Goal: Task Accomplishment & Management: Use online tool/utility

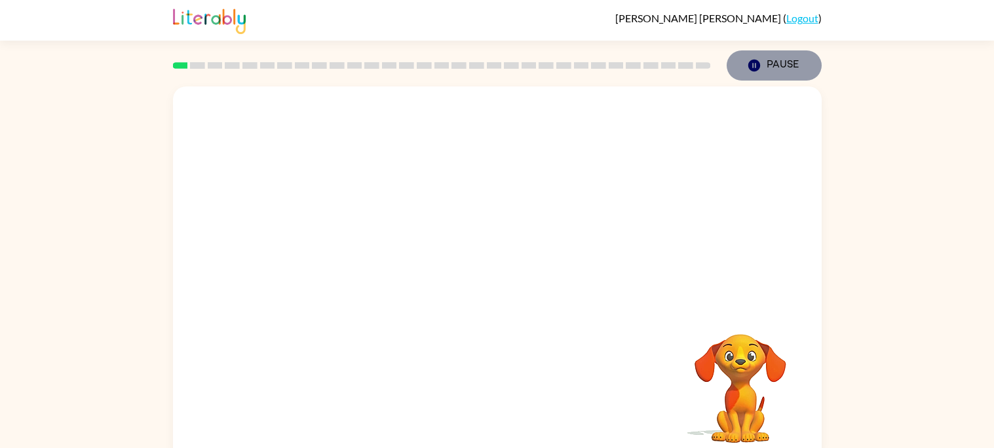
click at [758, 56] on button "Pause Pause" at bounding box center [774, 65] width 95 height 30
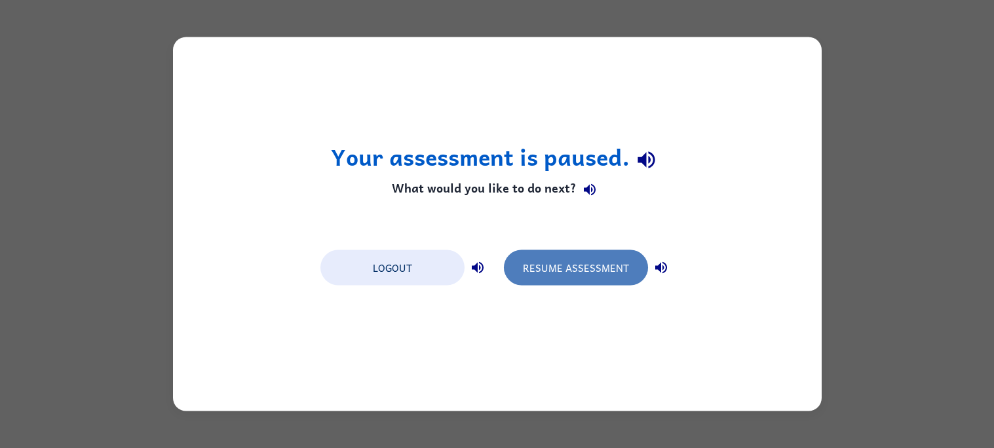
click at [568, 259] on button "Resume Assessment" at bounding box center [576, 267] width 144 height 35
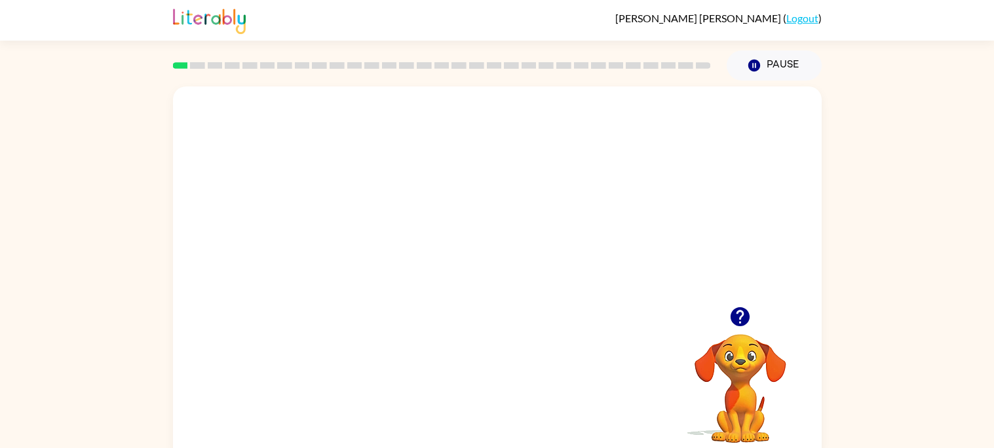
click at [532, 121] on video "Your browser must support playing .mp4 files to use Literably. Please try using…" at bounding box center [497, 197] width 649 height 220
click at [472, 220] on video "Your browser must support playing .mp4 files to use Literably. Please try using…" at bounding box center [497, 197] width 649 height 220
click at [465, 210] on video "Your browser must support playing .mp4 files to use Literably. Please try using…" at bounding box center [497, 197] width 649 height 220
click at [501, 266] on div at bounding box center [498, 280] width 84 height 48
click at [507, 269] on div at bounding box center [498, 280] width 84 height 48
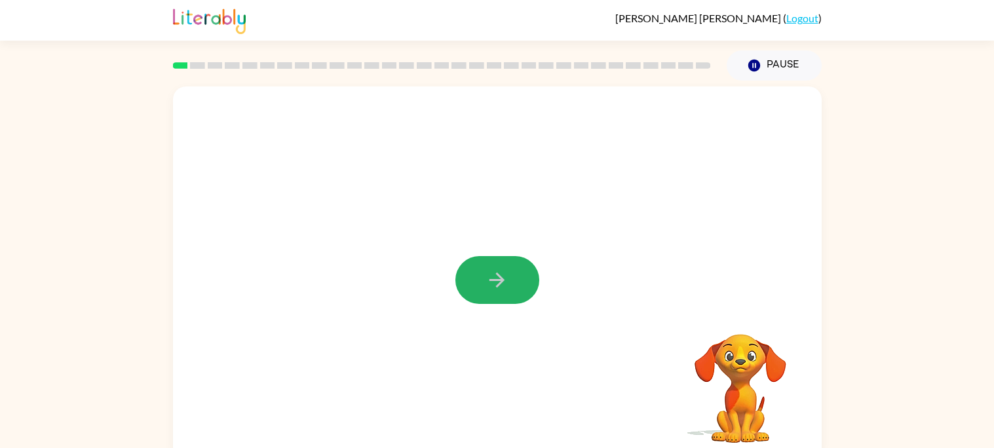
click at [499, 265] on button "button" at bounding box center [498, 280] width 84 height 48
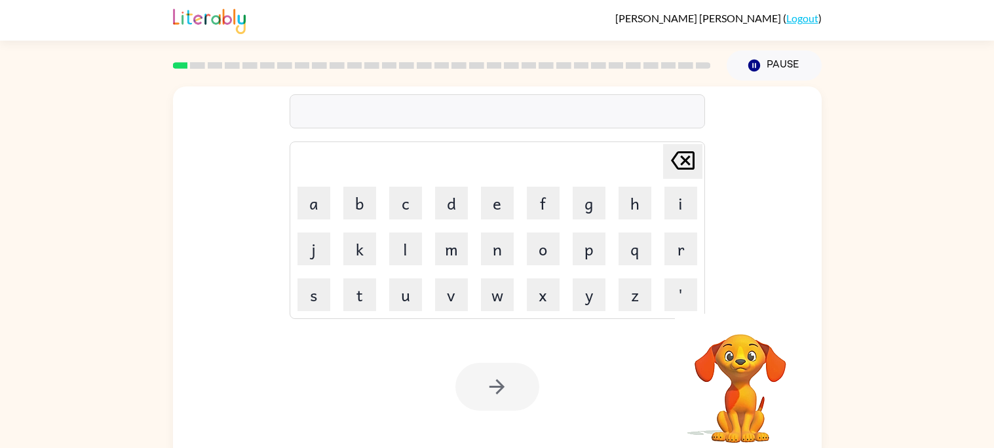
click at [622, 115] on div at bounding box center [498, 111] width 416 height 34
click at [577, 111] on div at bounding box center [498, 111] width 416 height 34
click at [560, 111] on div at bounding box center [498, 111] width 416 height 34
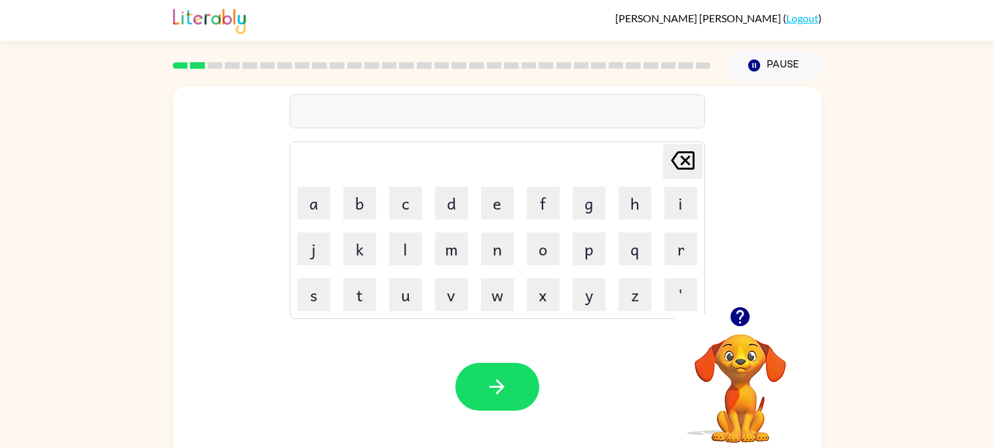
click at [560, 110] on div at bounding box center [498, 111] width 416 height 34
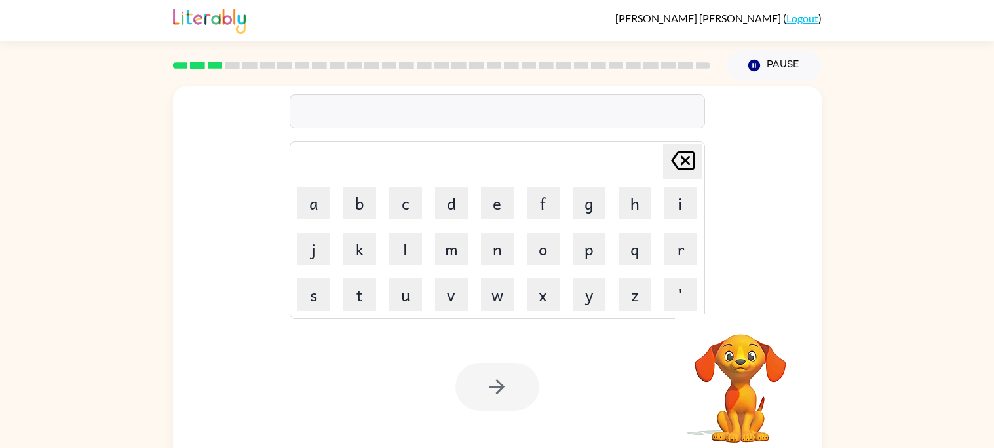
click at [458, 107] on div at bounding box center [498, 111] width 416 height 34
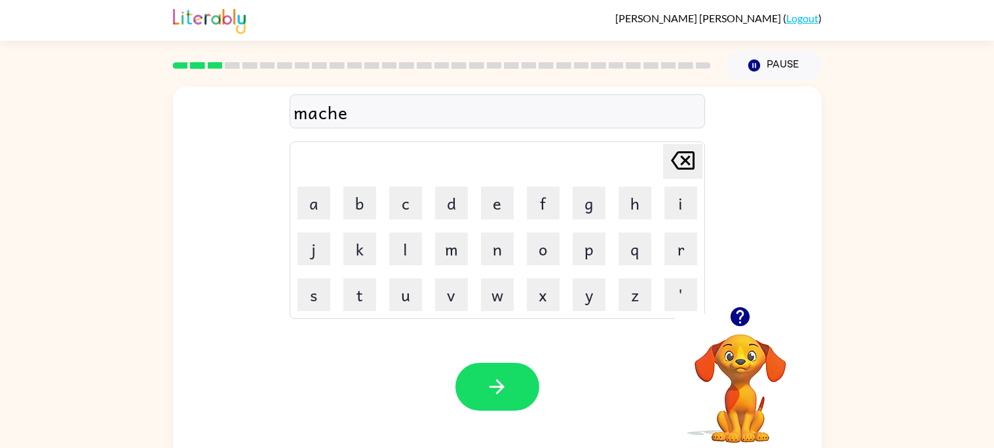
scroll to position [12, 0]
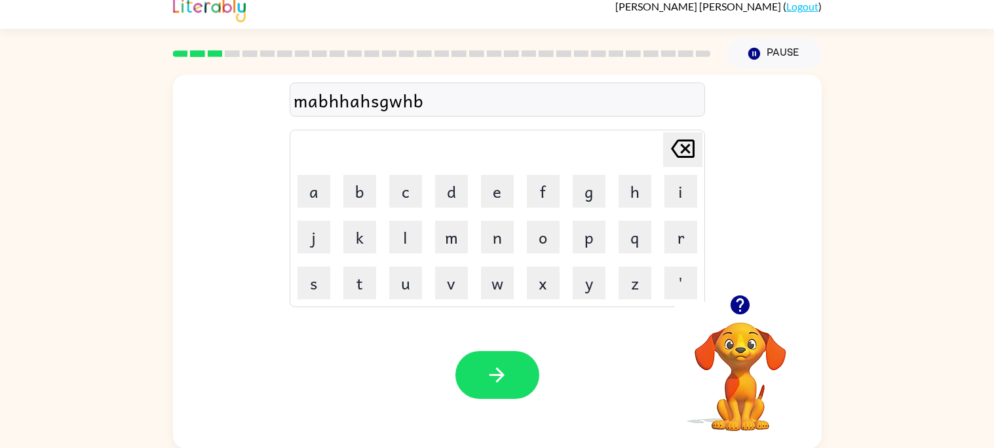
type button "delete"
click at [508, 91] on div at bounding box center [498, 100] width 416 height 34
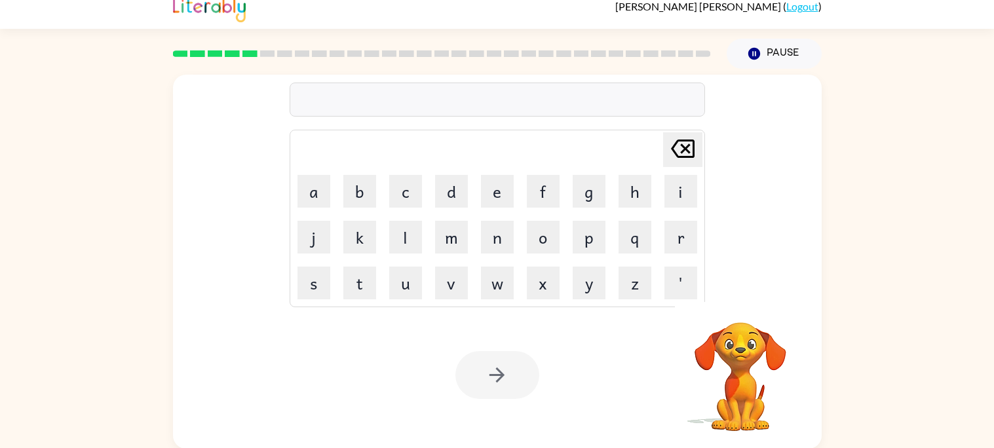
click at [573, 106] on div at bounding box center [498, 100] width 416 height 34
click at [574, 107] on div at bounding box center [498, 100] width 416 height 34
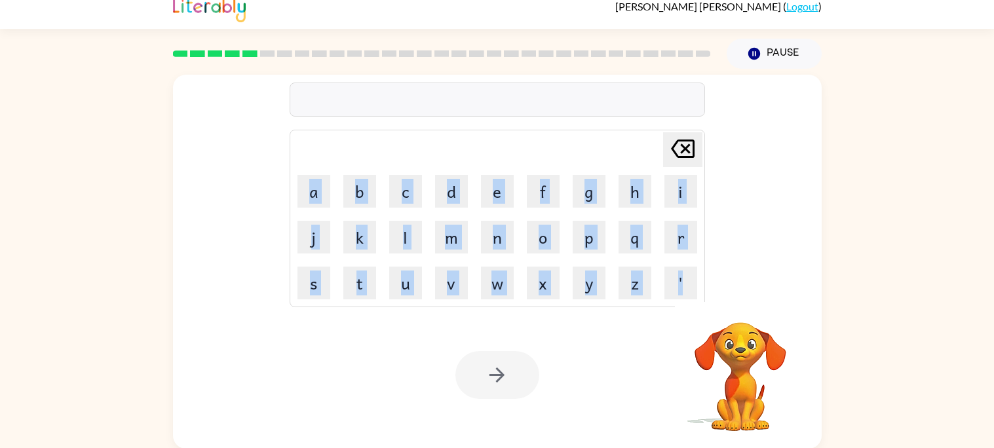
click at [574, 107] on div at bounding box center [498, 100] width 416 height 34
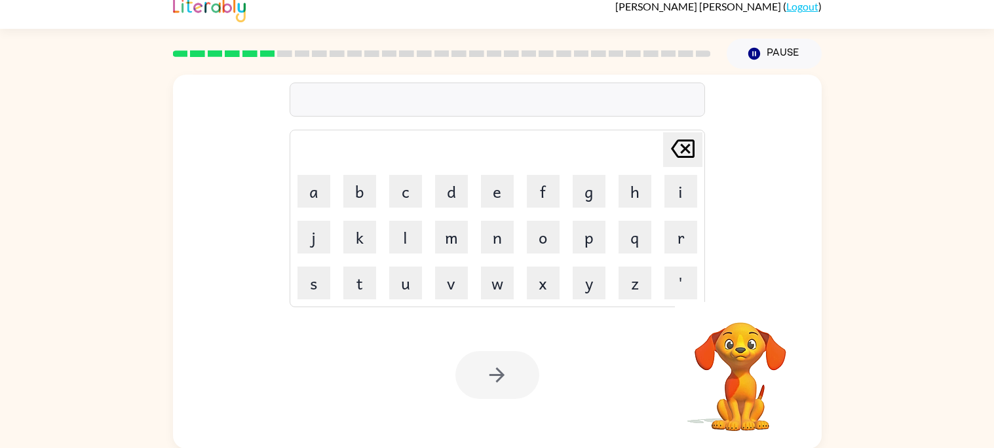
click at [501, 116] on div at bounding box center [498, 100] width 416 height 34
click at [504, 104] on div at bounding box center [498, 100] width 416 height 34
type button "delete"
click at [494, 100] on div at bounding box center [498, 100] width 416 height 34
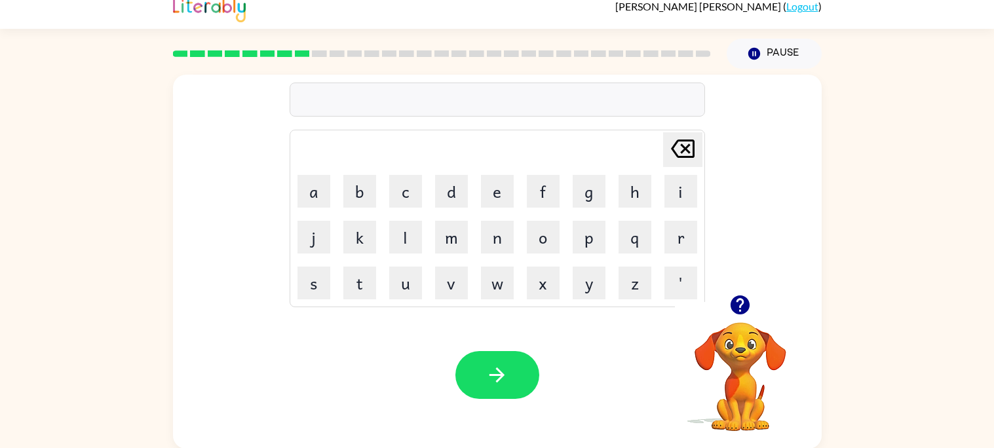
click at [459, 79] on div "[PERSON_NAME] last character input a b c d e f g h i j k l m n o p q r s t u v …" at bounding box center [498, 185] width 416 height 244
click at [472, 94] on div at bounding box center [498, 100] width 416 height 34
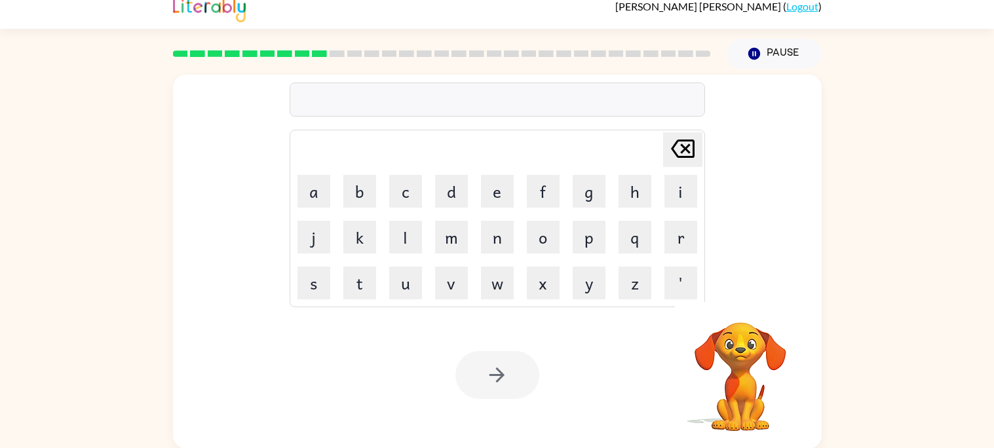
click at [450, 92] on div at bounding box center [498, 100] width 416 height 34
click at [517, 111] on div at bounding box center [498, 100] width 416 height 34
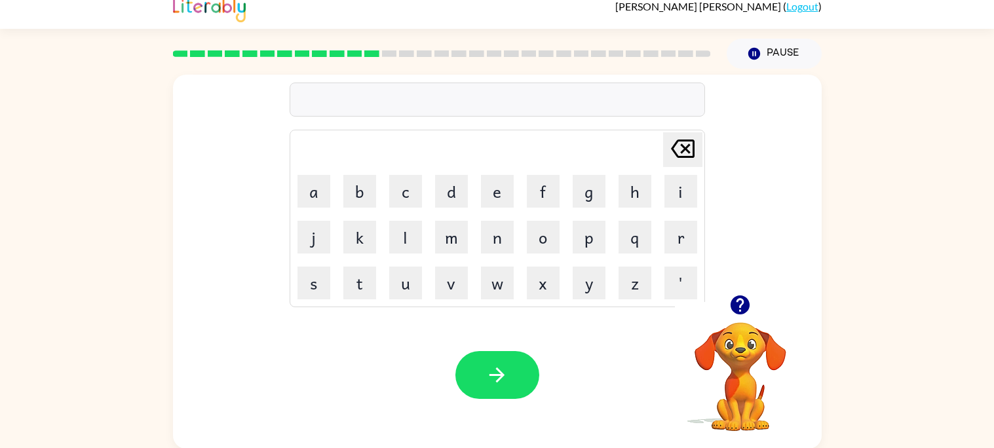
click at [511, 111] on div at bounding box center [498, 100] width 416 height 34
click at [508, 93] on div at bounding box center [498, 100] width 416 height 34
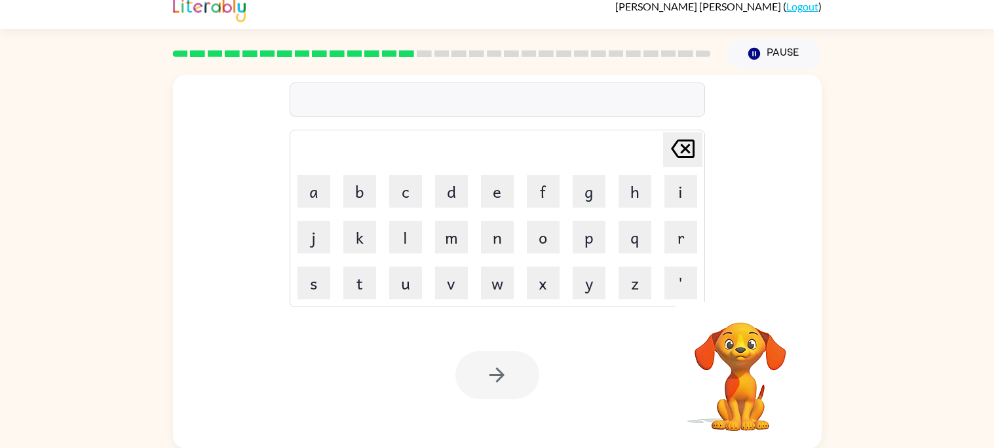
click at [545, 102] on div at bounding box center [498, 100] width 416 height 34
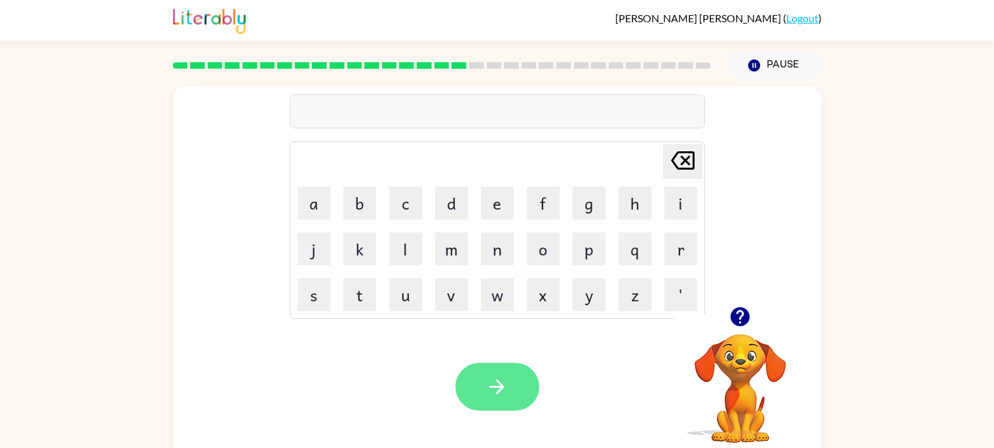
click at [506, 380] on icon "button" at bounding box center [497, 387] width 23 height 23
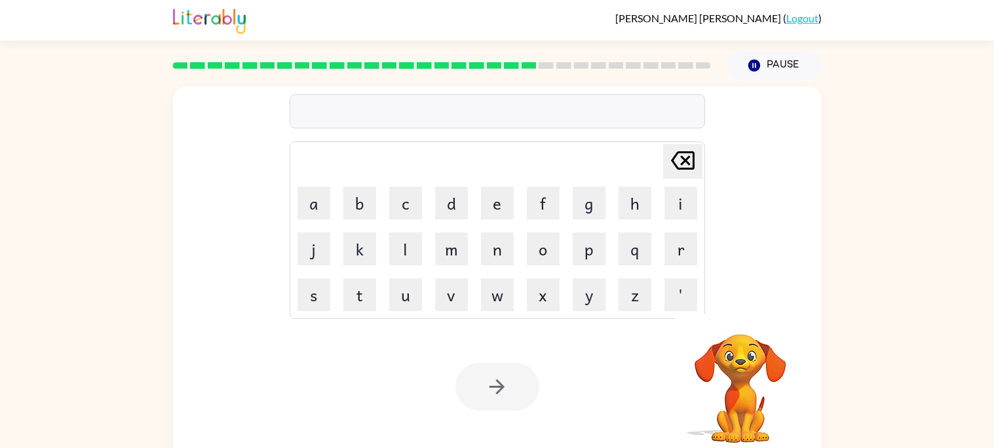
click at [589, 113] on div at bounding box center [498, 111] width 416 height 34
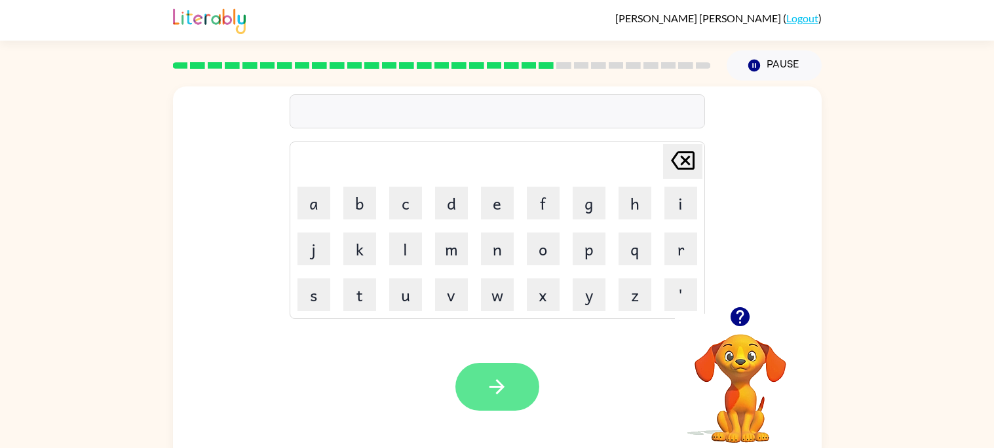
click at [522, 377] on button "button" at bounding box center [498, 387] width 84 height 48
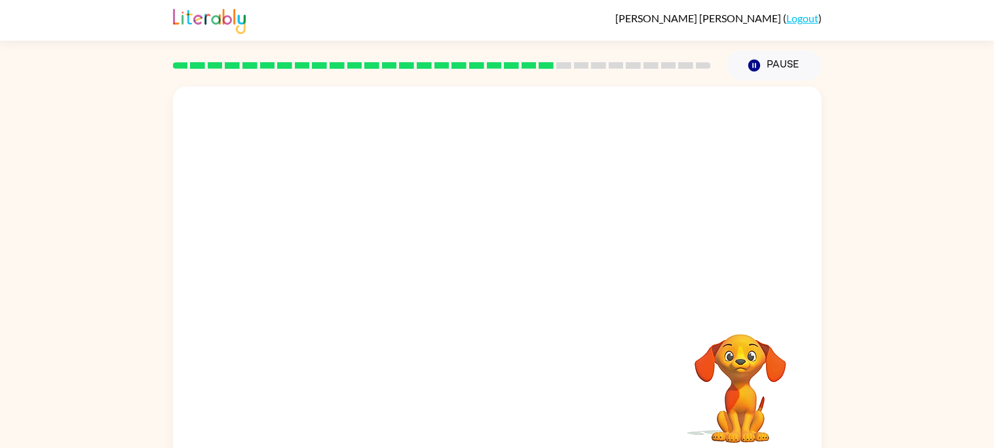
click at [522, 377] on div "Your browser must support playing .mp4 files to use Literably. Please try using…" at bounding box center [497, 274] width 649 height 374
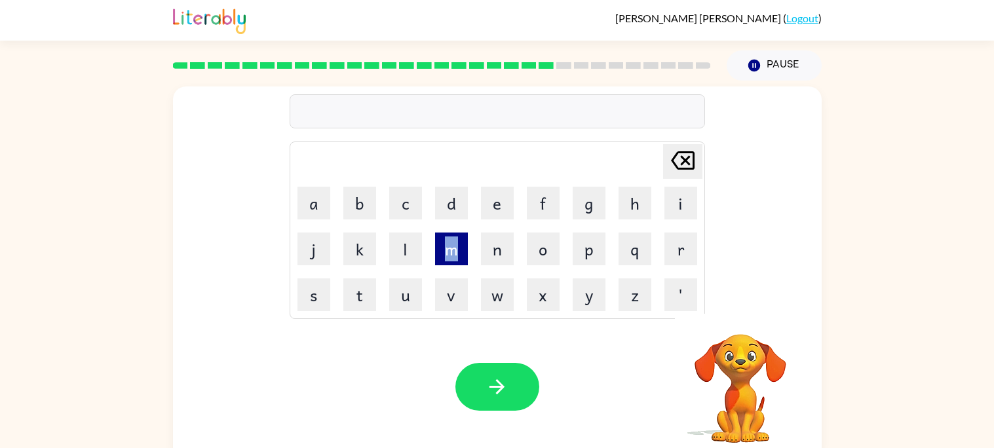
drag, startPoint x: 465, startPoint y: 231, endPoint x: 438, endPoint y: 249, distance: 33.1
click at [438, 249] on td "m" at bounding box center [451, 249] width 45 height 45
